Goal: Information Seeking & Learning: Learn about a topic

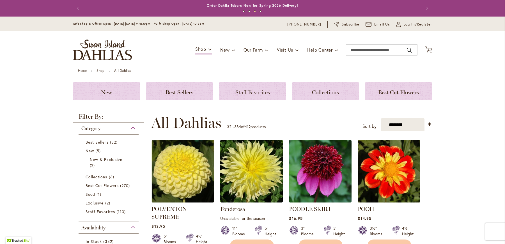
click at [85, 53] on img "store logo" at bounding box center [102, 50] width 59 height 21
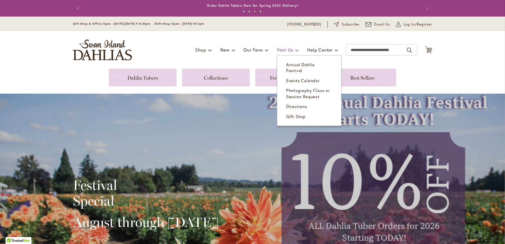
click at [288, 49] on span "Visit Us" at bounding box center [285, 50] width 16 height 6
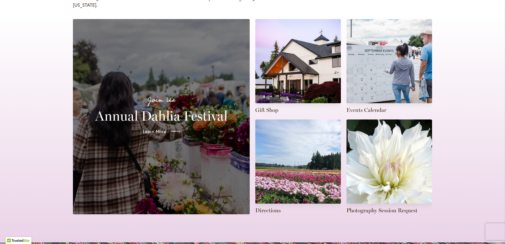
scroll to position [133, 0]
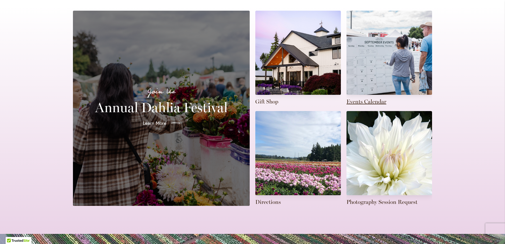
click at [382, 77] on link at bounding box center [389, 58] width 86 height 95
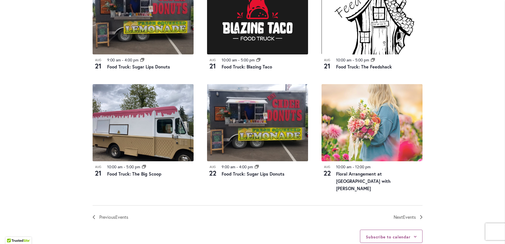
scroll to position [575, 0]
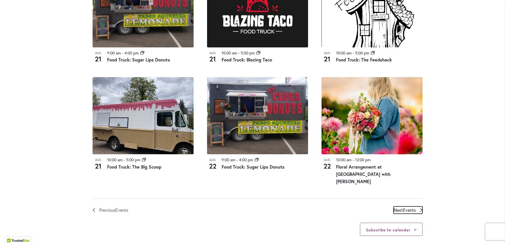
click at [405, 208] on span "Events" at bounding box center [409, 210] width 13 height 6
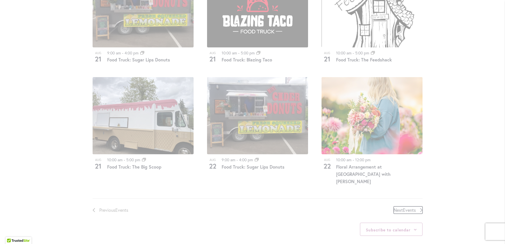
scroll to position [277, 0]
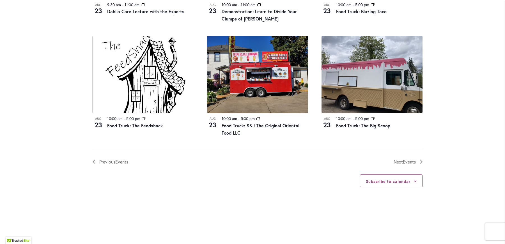
scroll to position [620, 0]
